Goal: Find specific page/section: Find specific page/section

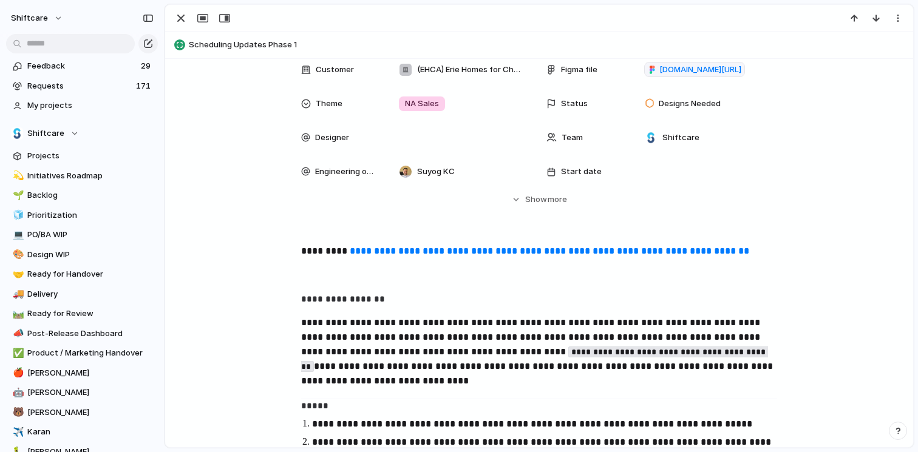
scroll to position [364, 0]
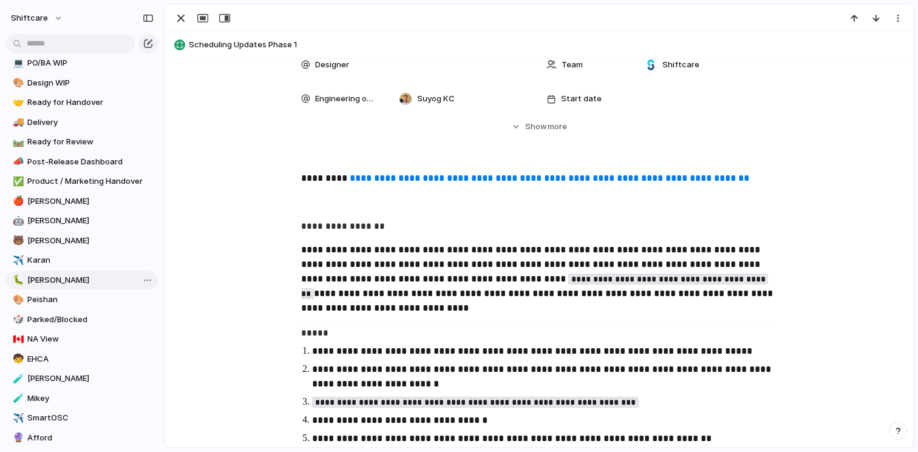
scroll to position [219, 0]
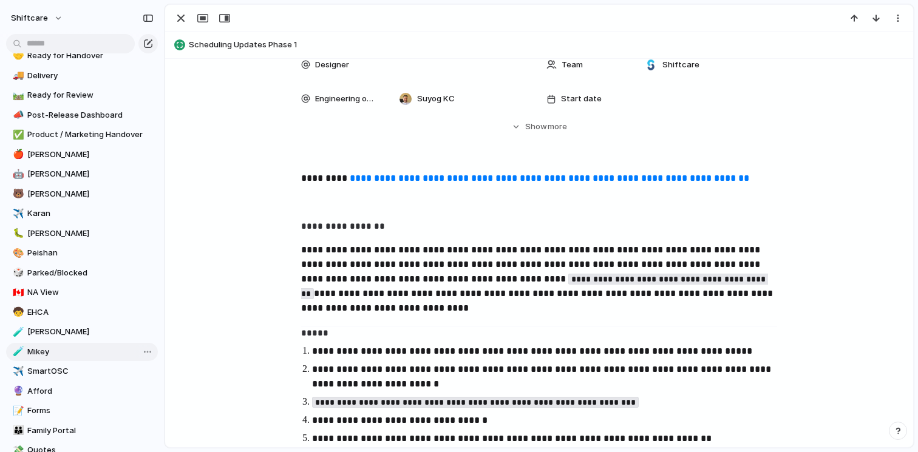
click at [66, 356] on span "Mikey" at bounding box center [90, 352] width 126 height 12
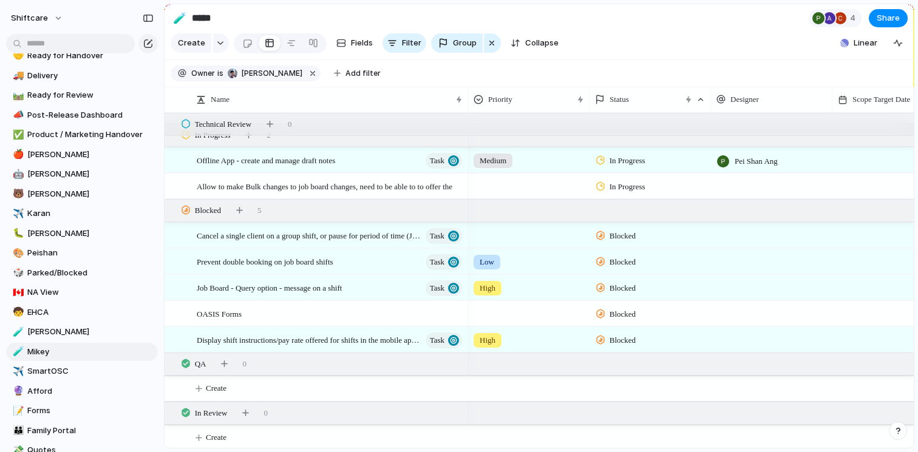
scroll to position [1663, 0]
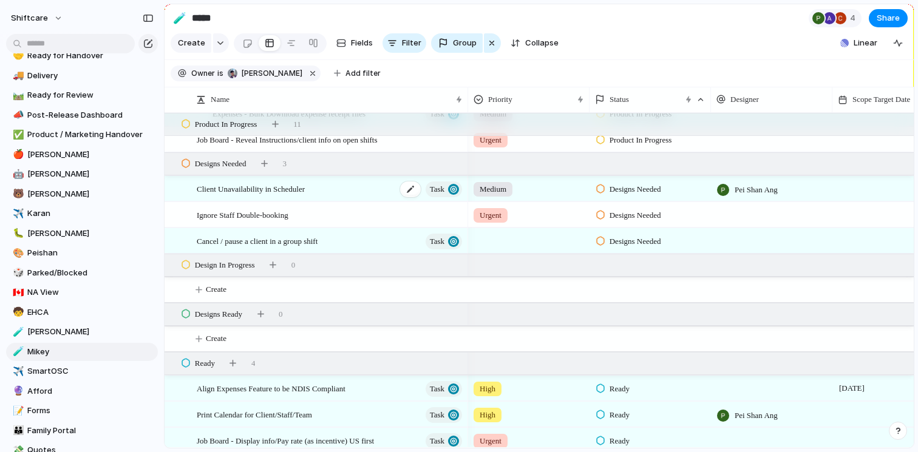
click at [358, 202] on div "Client Unavailability in Scheduler Task" at bounding box center [330, 189] width 267 height 25
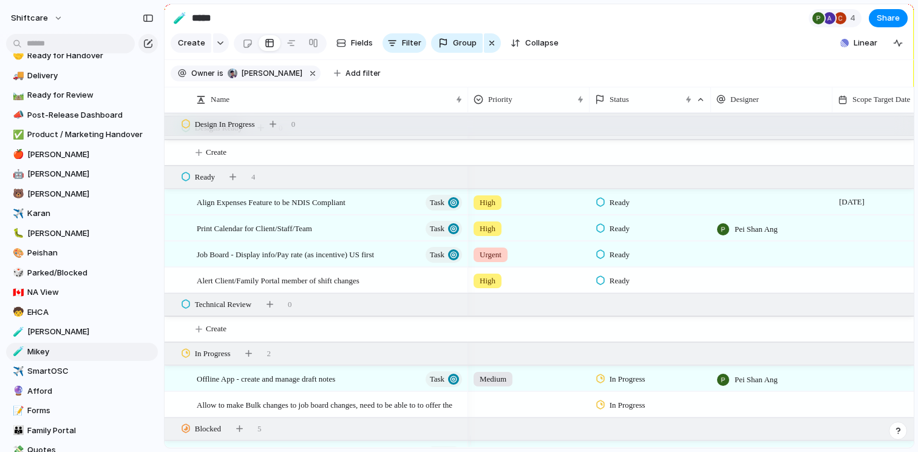
scroll to position [1519, 0]
